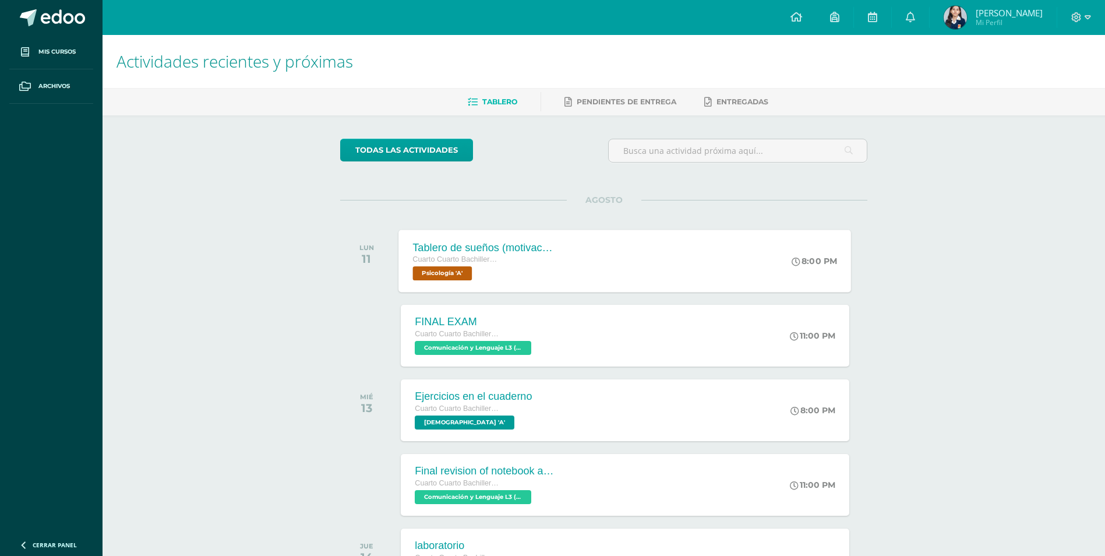
click at [658, 260] on div "Tablero de sueños (motivación) Cuarto Cuarto Bachillerato en Ciencias y Letras …" at bounding box center [625, 261] width 453 height 62
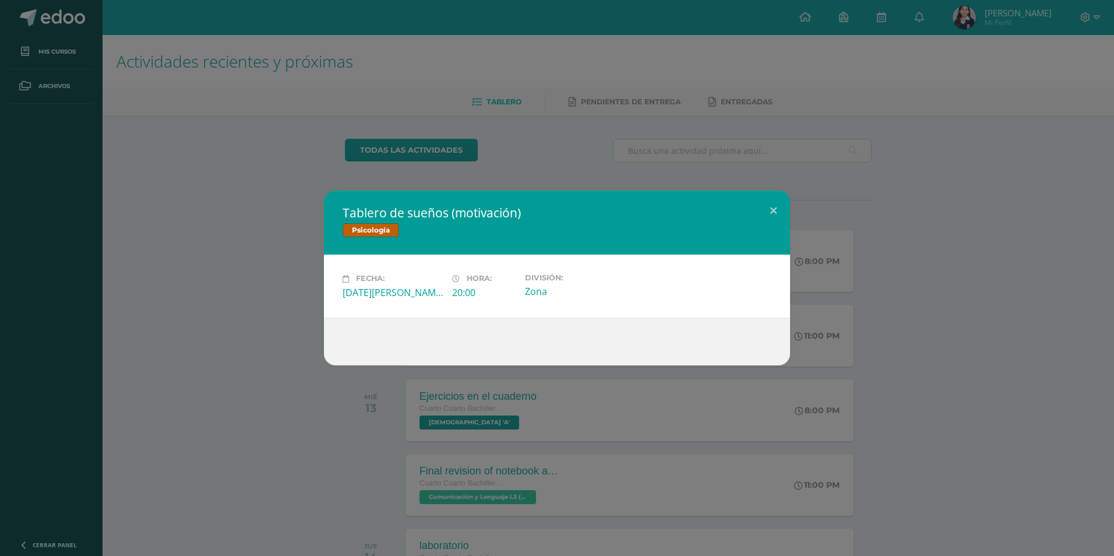
drag, startPoint x: 923, startPoint y: 205, endPoint x: 907, endPoint y: 218, distance: 21.6
click at [917, 211] on div "Tablero de sueños (motivación) Psicología Fecha: [DATE][PERSON_NAME] Hora: 20:0…" at bounding box center [557, 278] width 1105 height 174
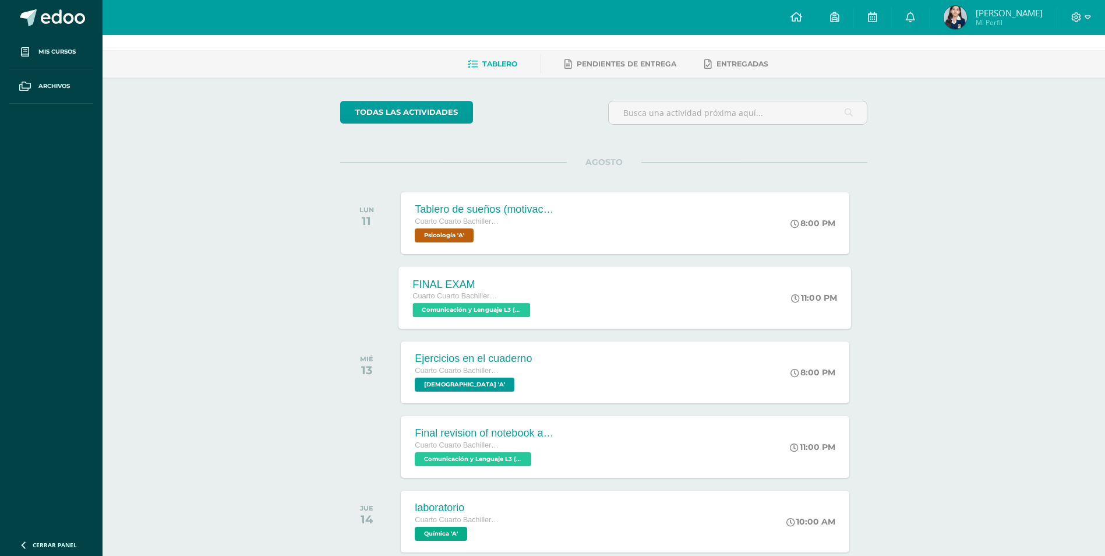
scroll to position [58, 0]
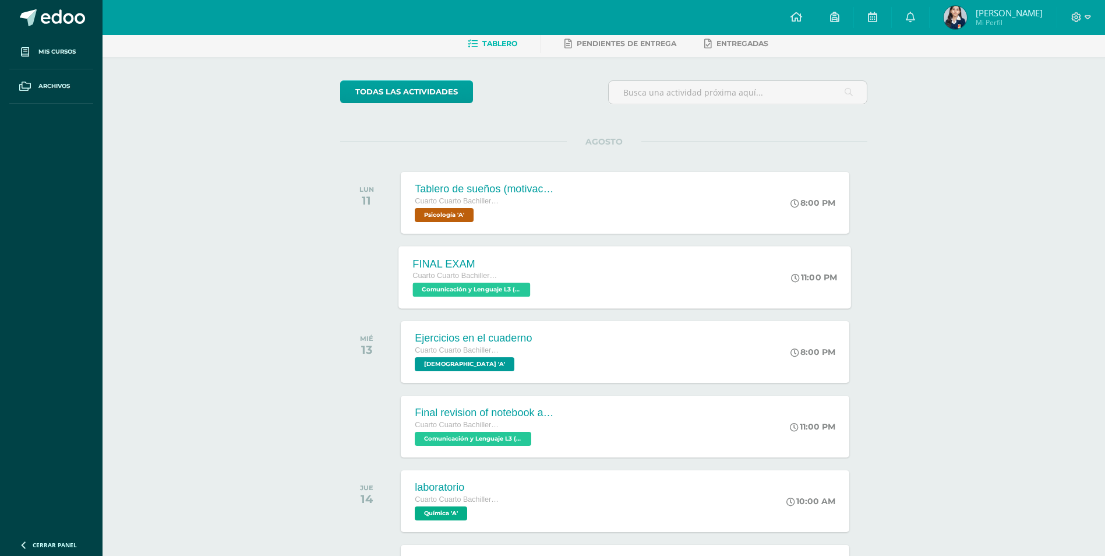
click at [557, 304] on div "FINAL EXAM Cuarto Cuarto Bachillerato en Ciencias y Letras Comunicación y Lengu…" at bounding box center [625, 277] width 453 height 62
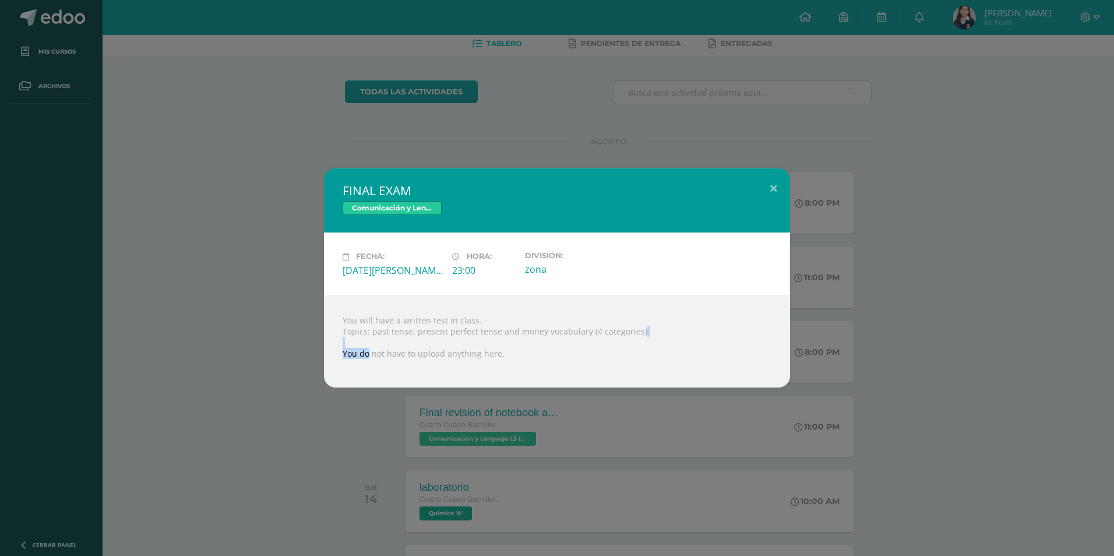
drag, startPoint x: 367, startPoint y: 353, endPoint x: 448, endPoint y: 344, distance: 81.5
click at [448, 344] on div "You will have a written test in class. Topics: past tense, present perfect tens…" at bounding box center [557, 341] width 466 height 92
drag, startPoint x: 448, startPoint y: 344, endPoint x: 474, endPoint y: 344, distance: 26.2
click at [474, 344] on div "You will have a written test in class. Topics: past tense, present perfect tens…" at bounding box center [557, 341] width 466 height 92
drag, startPoint x: 417, startPoint y: 326, endPoint x: 456, endPoint y: 325, distance: 38.5
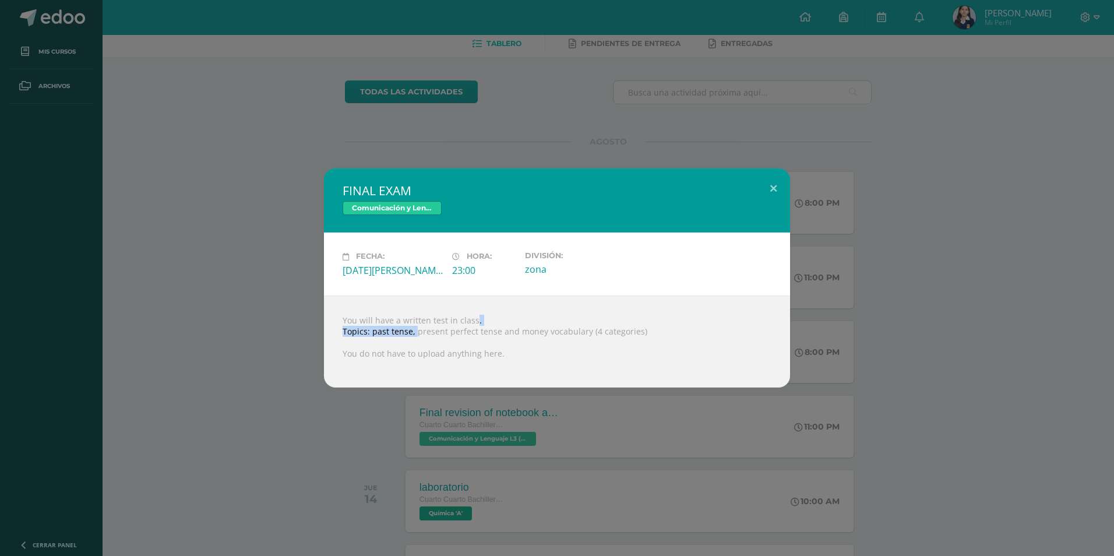
click at [456, 325] on div "You will have a written test in class. Topics: past tense, present perfect tens…" at bounding box center [557, 341] width 466 height 92
drag, startPoint x: 456, startPoint y: 325, endPoint x: 432, endPoint y: 322, distance: 23.5
click at [432, 322] on div "You will have a written test in class. Topics: past tense, present perfect tens…" at bounding box center [557, 341] width 466 height 92
click at [832, 258] on div "FINAL EXAM Comunicación y Lenguaje L3 (Inglés) 4 Fecha: [DATE][PERSON_NAME] Hor…" at bounding box center [557, 277] width 1105 height 218
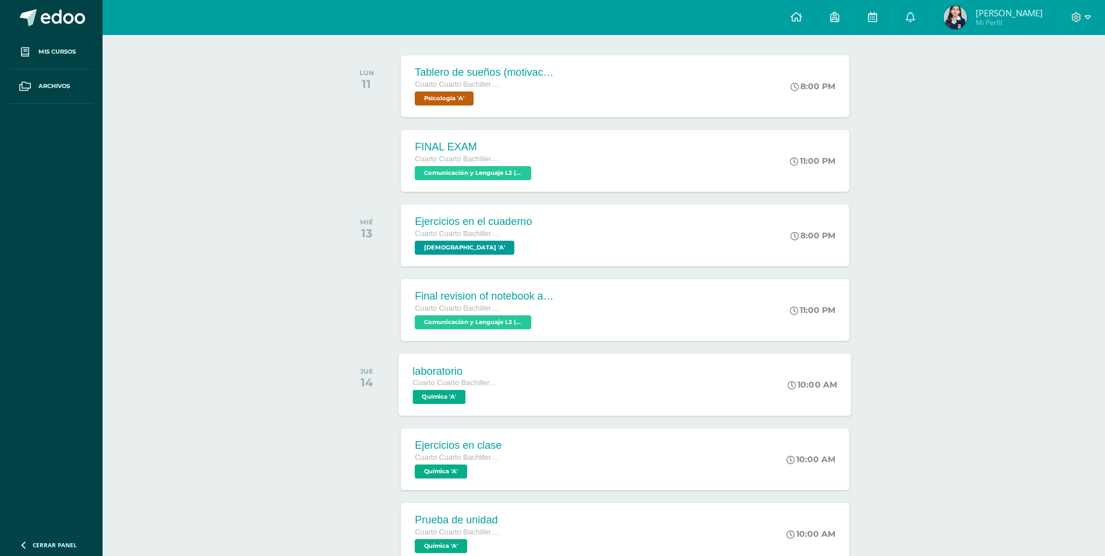
scroll to position [117, 0]
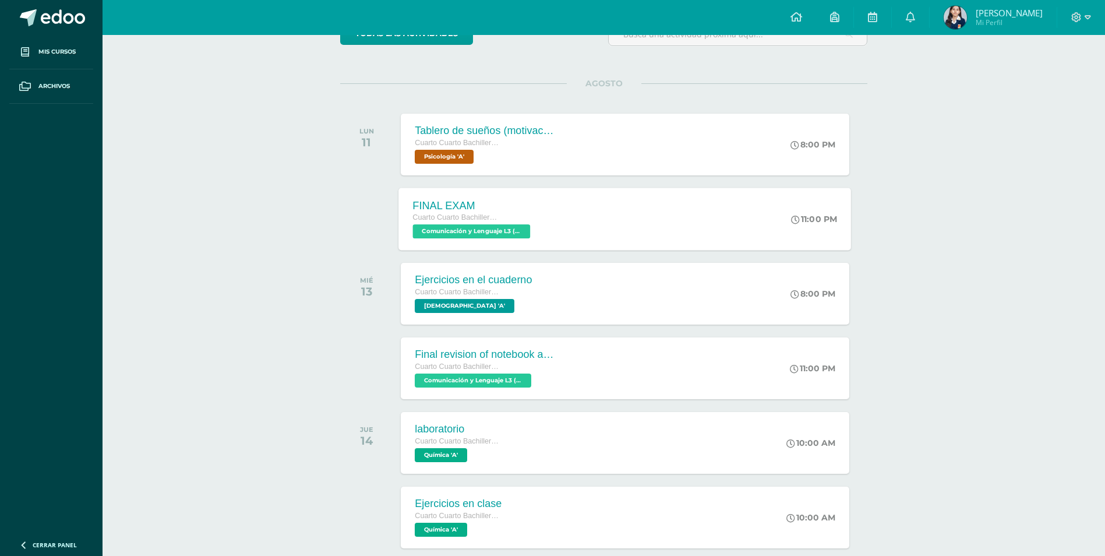
click at [655, 223] on div "FINAL EXAM Cuarto Cuarto Bachillerato en Ciencias y Letras Comunicación y Lengu…" at bounding box center [625, 219] width 453 height 62
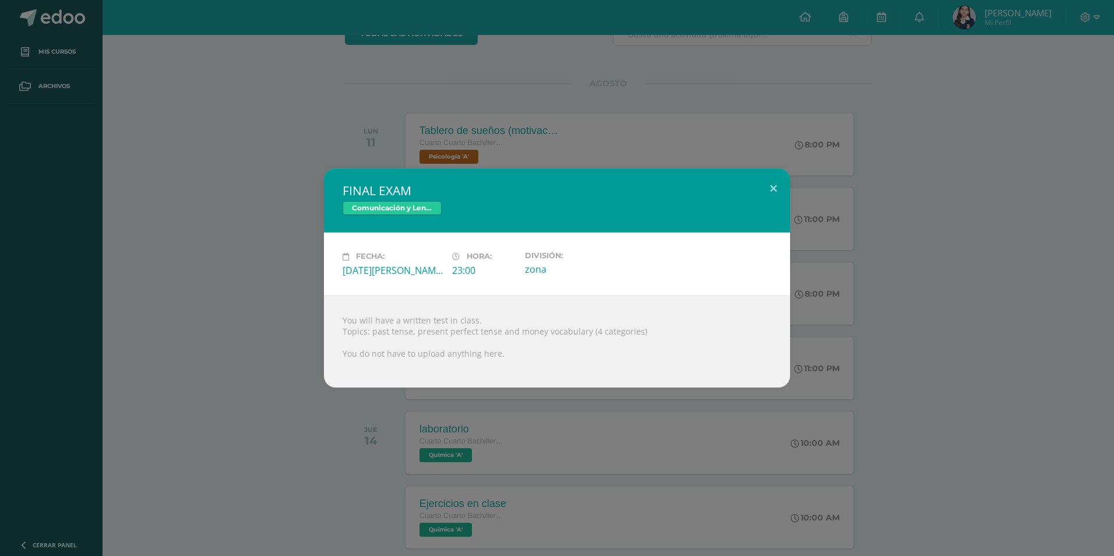
click at [915, 279] on div "FINAL EXAM Comunicación y Lenguaje L3 (Inglés) 4 Fecha: [DATE][PERSON_NAME] Hor…" at bounding box center [557, 277] width 1105 height 218
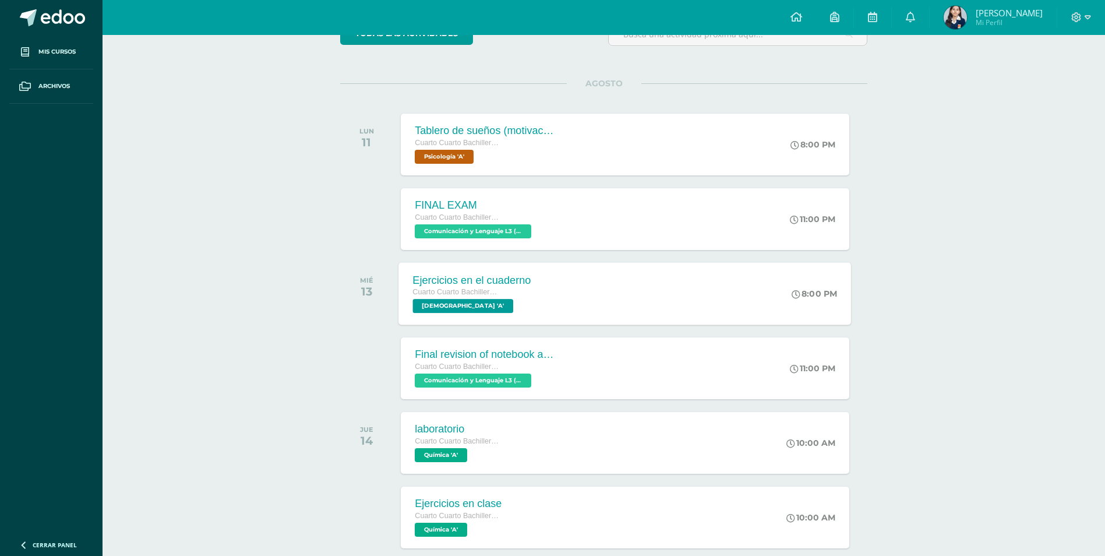
click at [567, 308] on div "Ejercicios en el cuaderno Cuarto Cuarto Bachillerato en Ciencias y Letras [DEMO…" at bounding box center [625, 293] width 453 height 62
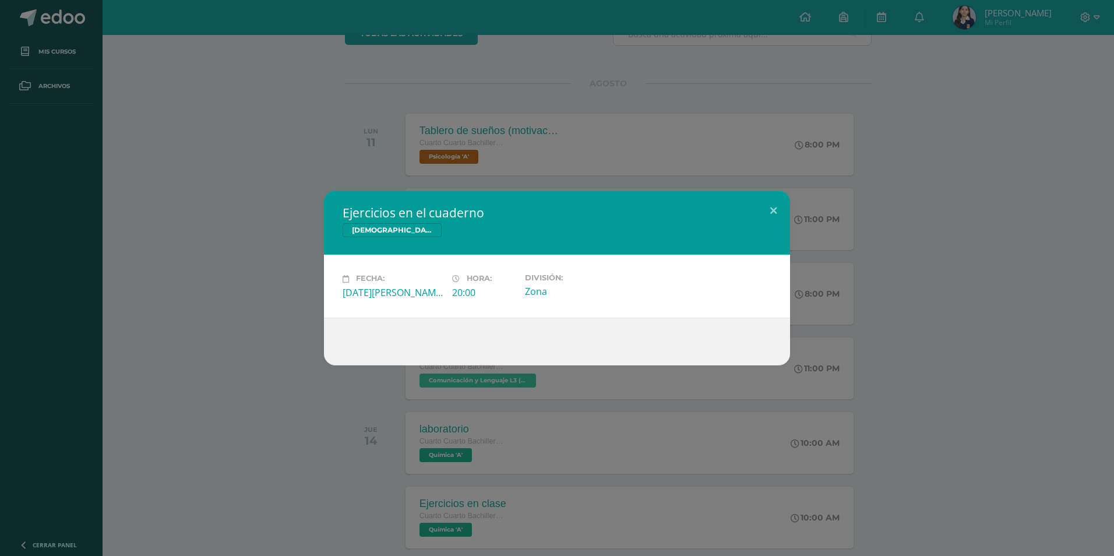
click at [841, 255] on div "Ejercicios en el cuaderno [DEMOGRAPHIC_DATA] Fecha: [DATE][PERSON_NAME] Hora: 2…" at bounding box center [557, 278] width 1105 height 174
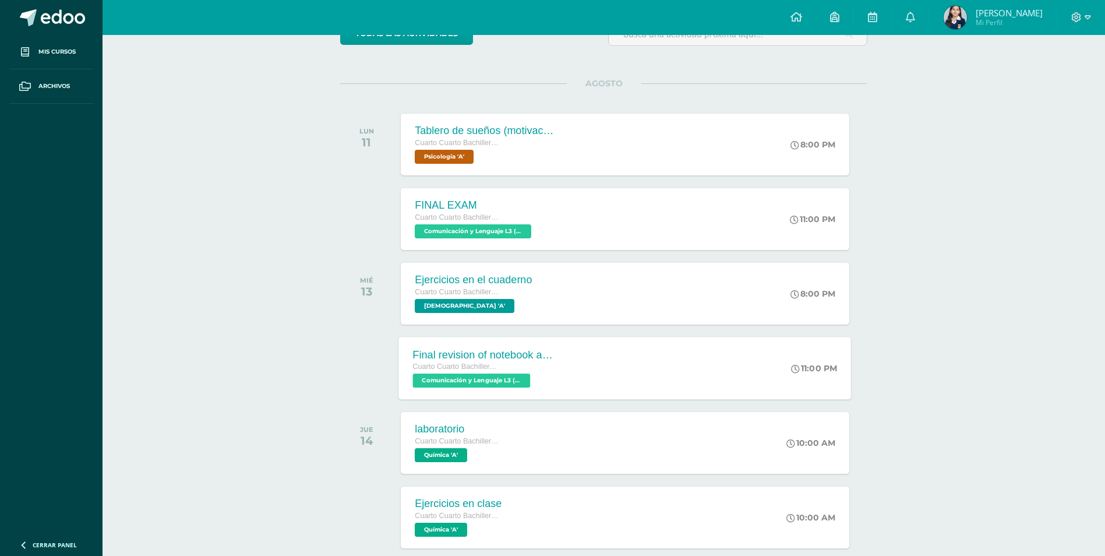
click at [706, 371] on div "Final revision of notebook and book Cuarto Cuarto Bachillerato en Ciencias y Le…" at bounding box center [625, 368] width 453 height 62
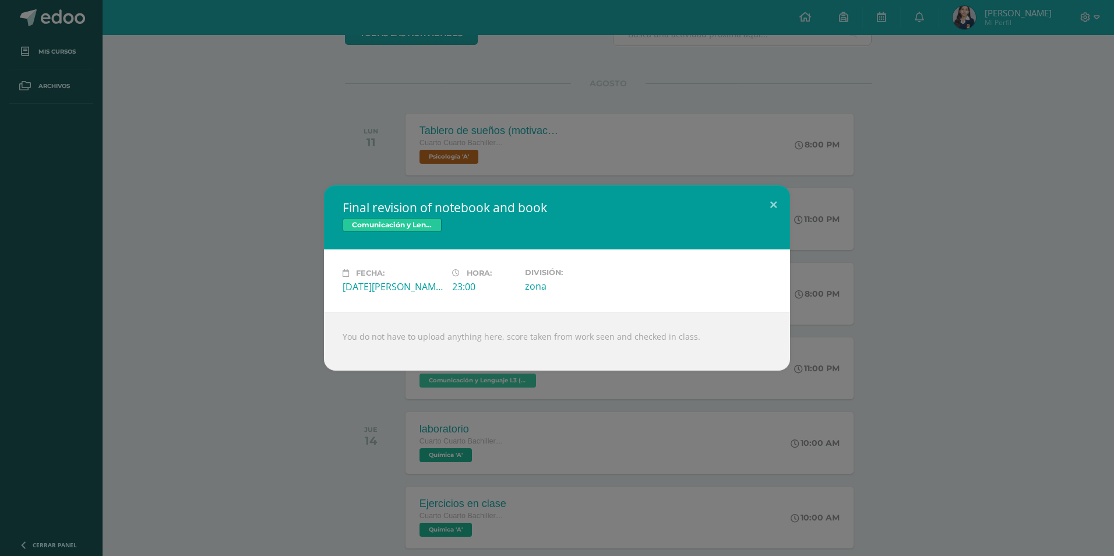
click at [855, 316] on div "Final revision of notebook and book Comunicación y Lenguaje L3 (Inglés) 4 Fecha…" at bounding box center [557, 277] width 1105 height 185
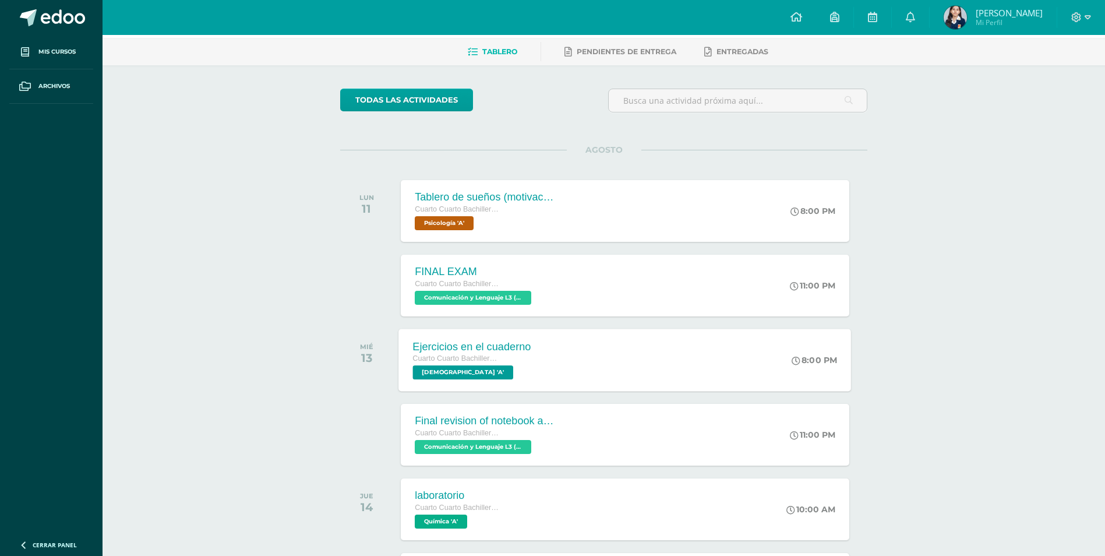
scroll to position [0, 0]
